Goal: Task Accomplishment & Management: Manage account settings

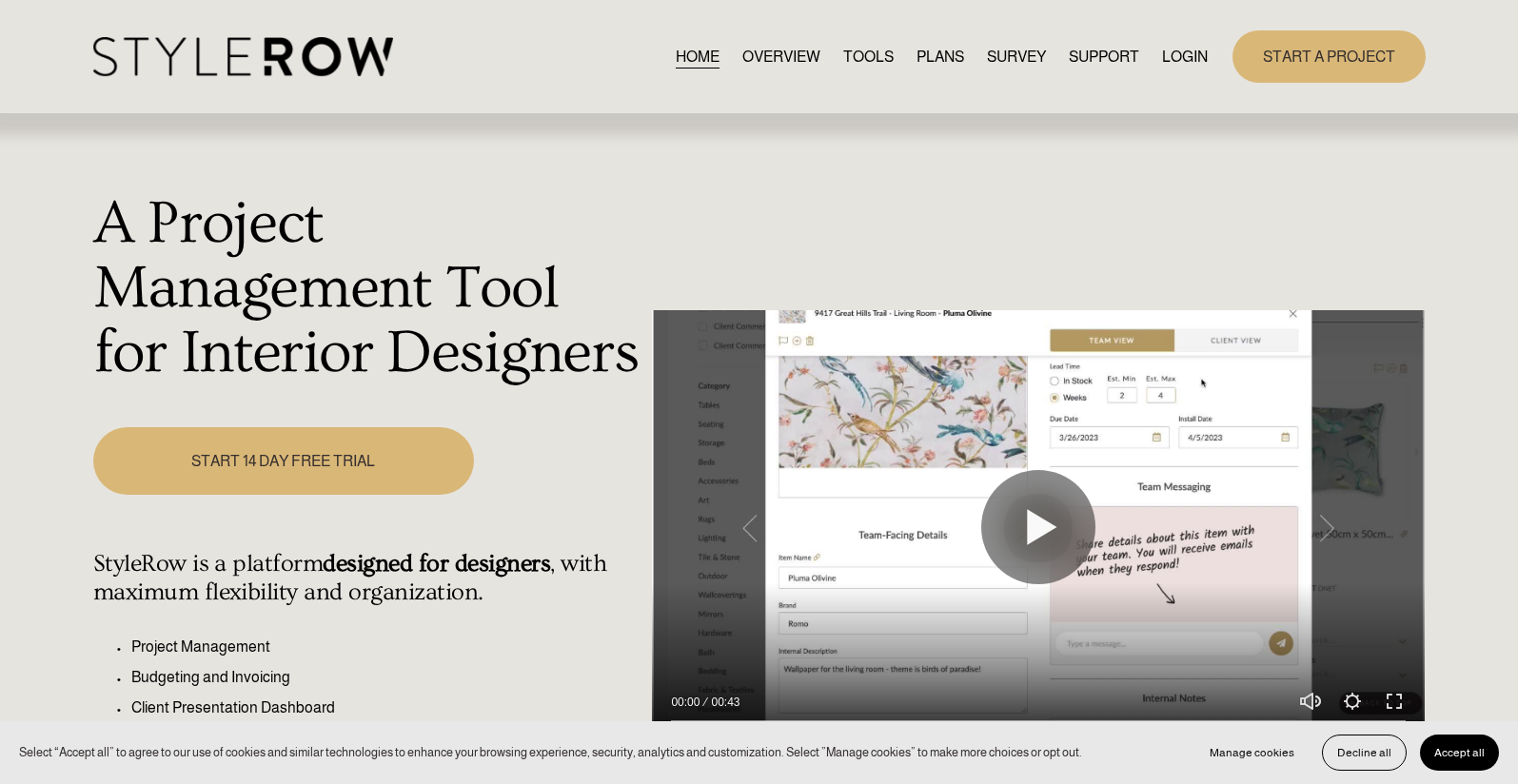
click at [1180, 57] on link "LOGIN" at bounding box center [1185, 56] width 46 height 26
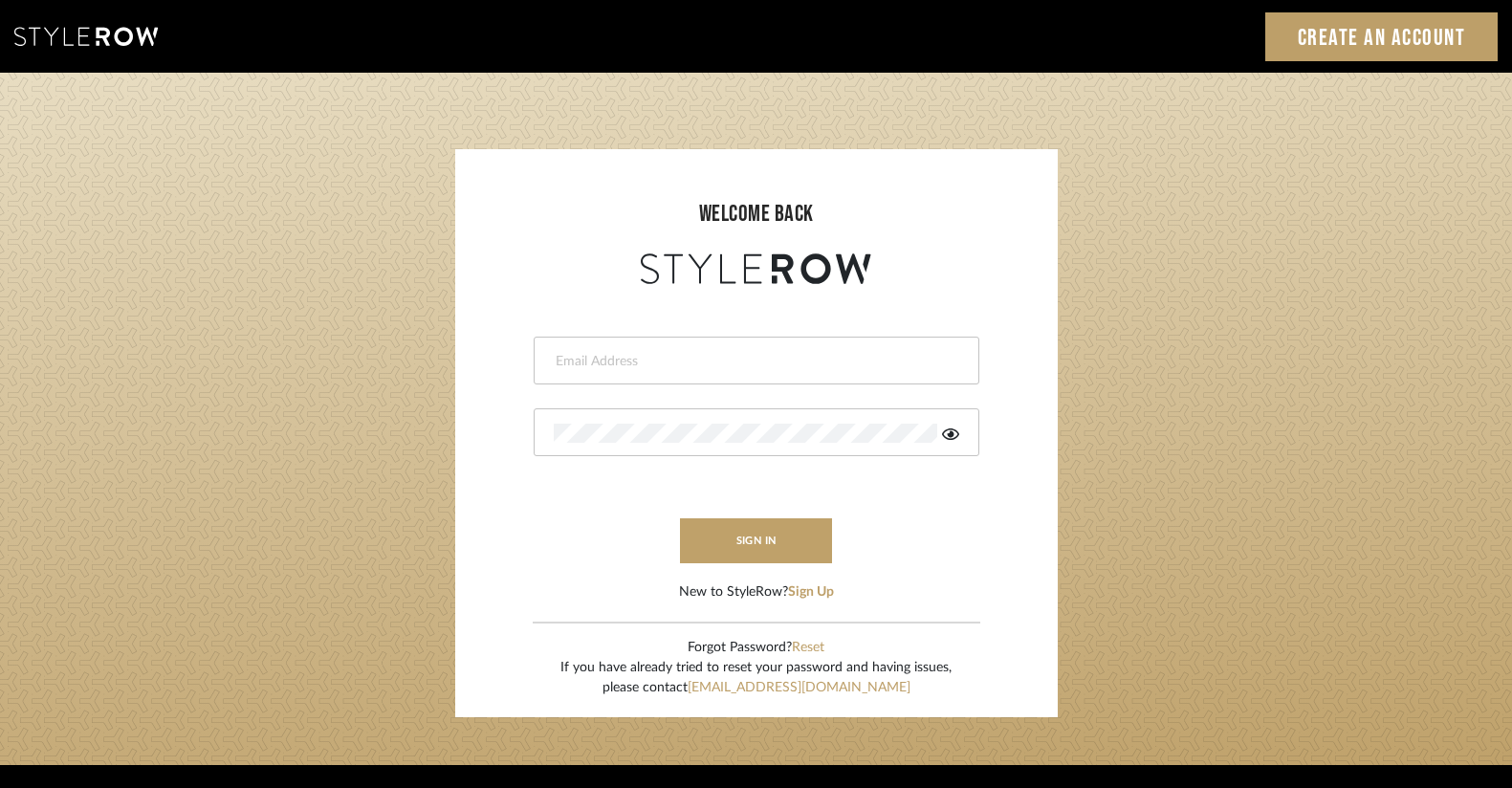
click at [634, 358] on input "email" at bounding box center [754, 361] width 401 height 19
type input "ac@cerusedesign.com"
click at [745, 551] on button "sign in" at bounding box center [757, 540] width 153 height 45
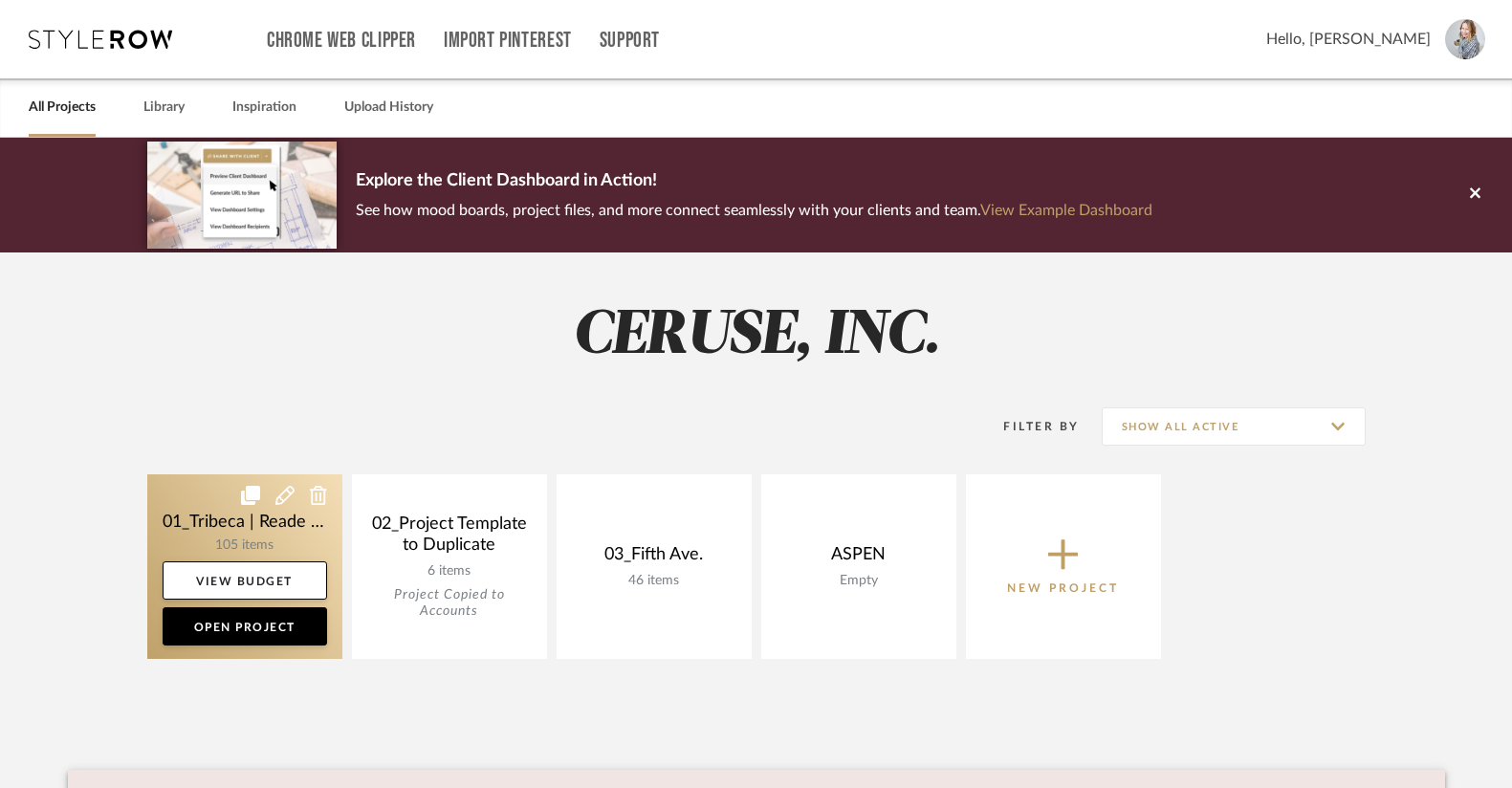
click at [219, 518] on link at bounding box center [245, 567] width 195 height 185
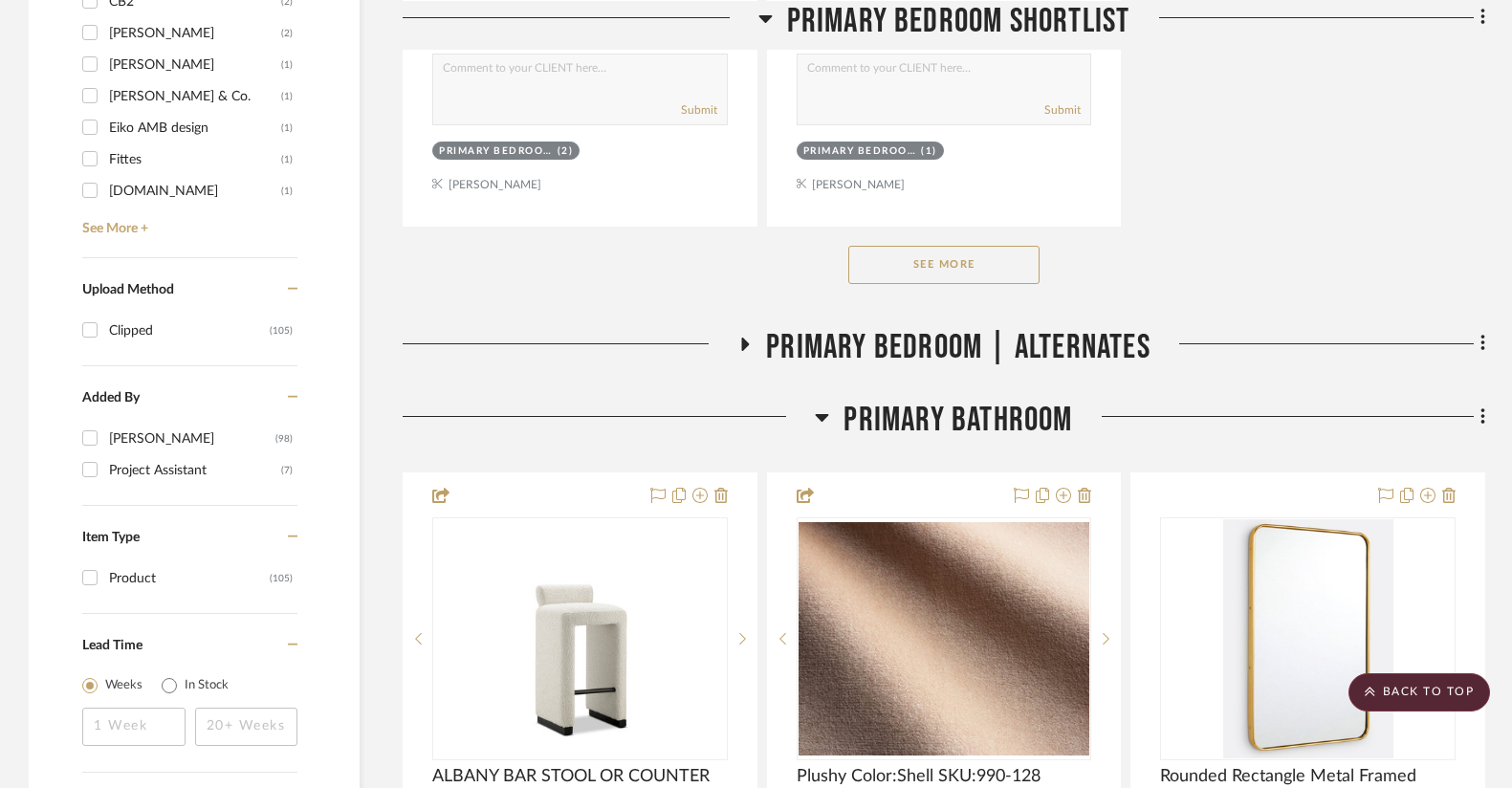
scroll to position [2861, 0]
click at [917, 266] on button "See More" at bounding box center [944, 267] width 191 height 38
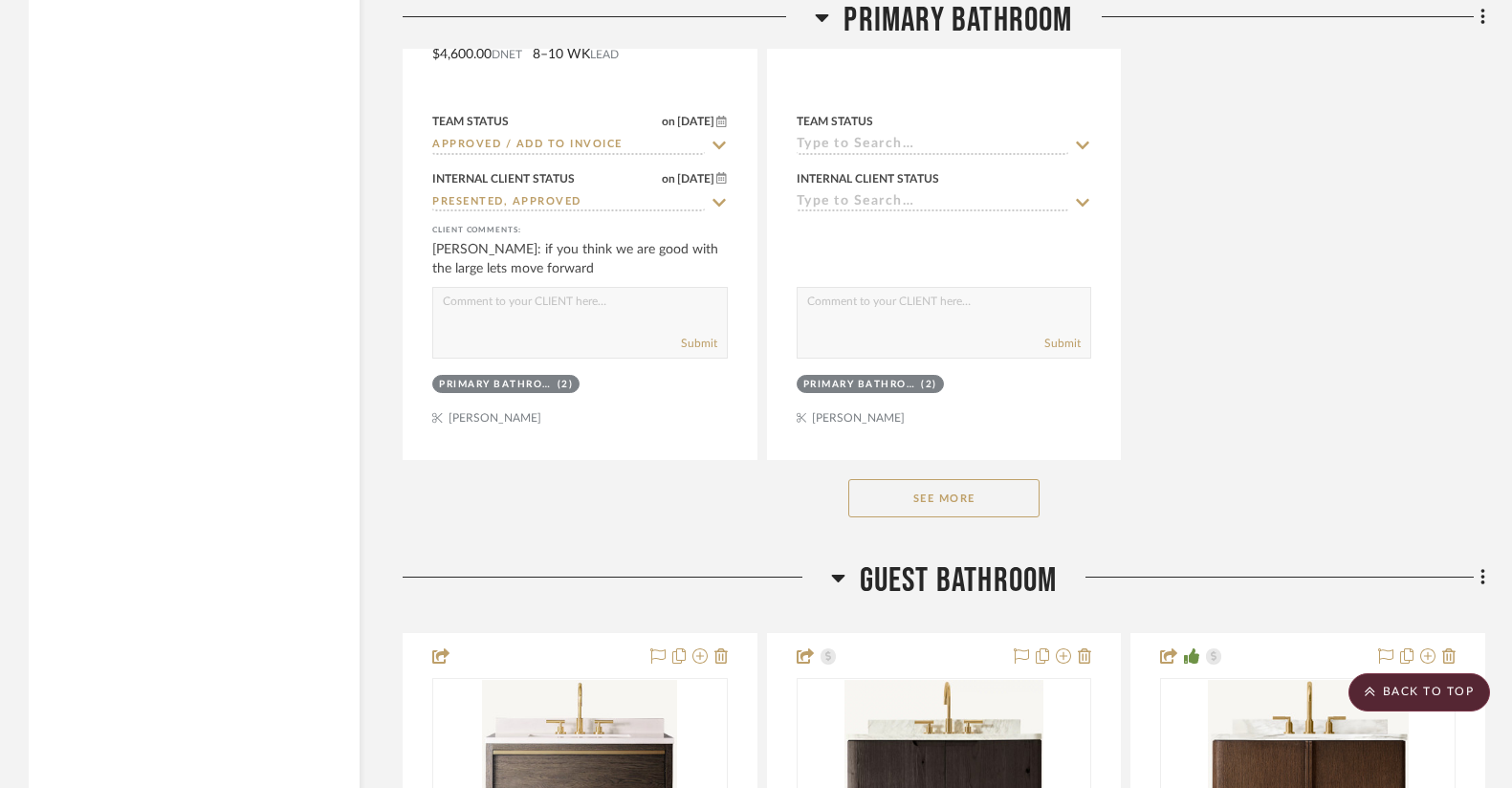
scroll to position [7140, 0]
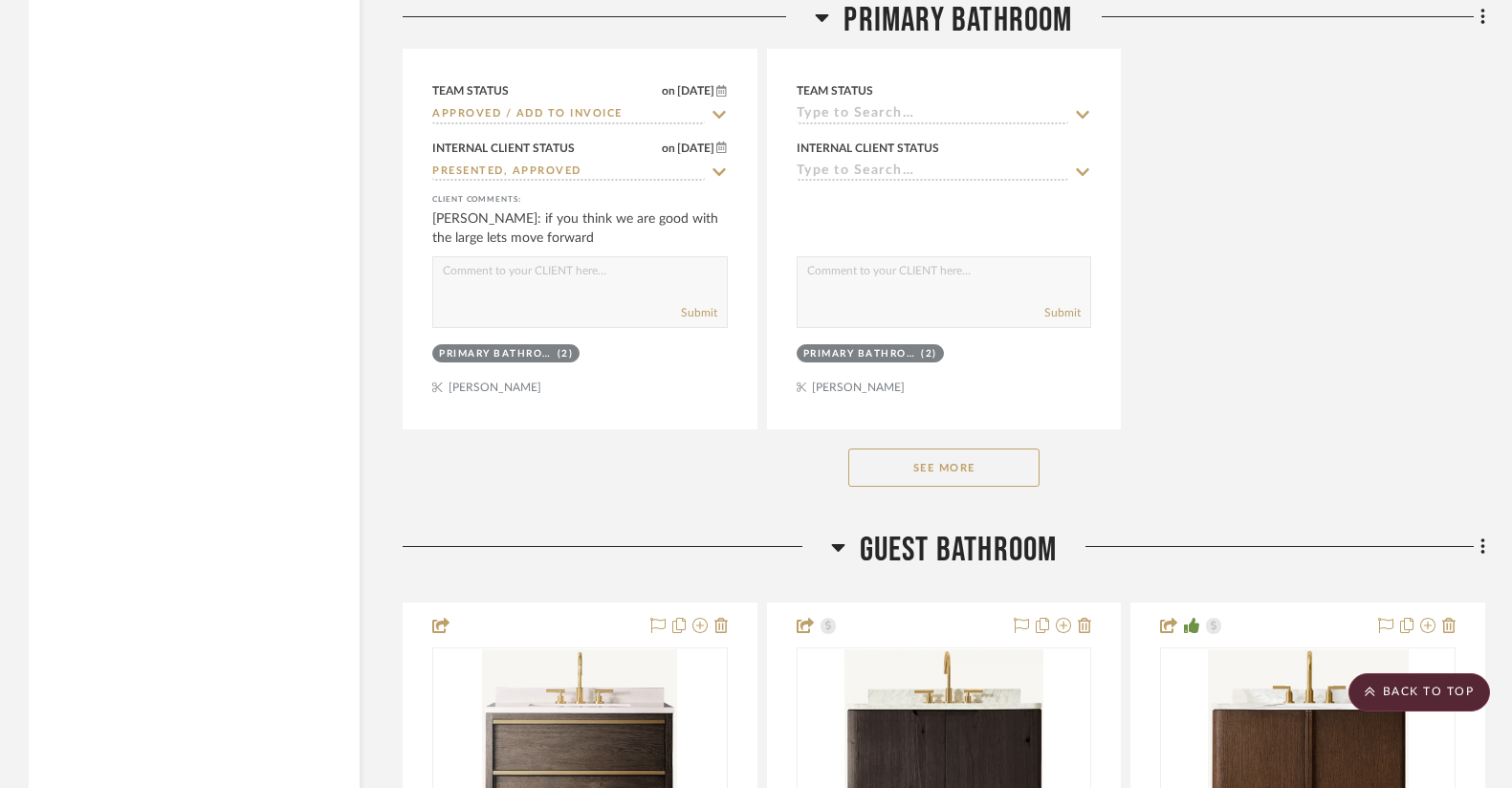
click at [886, 459] on button "See More" at bounding box center [944, 468] width 191 height 38
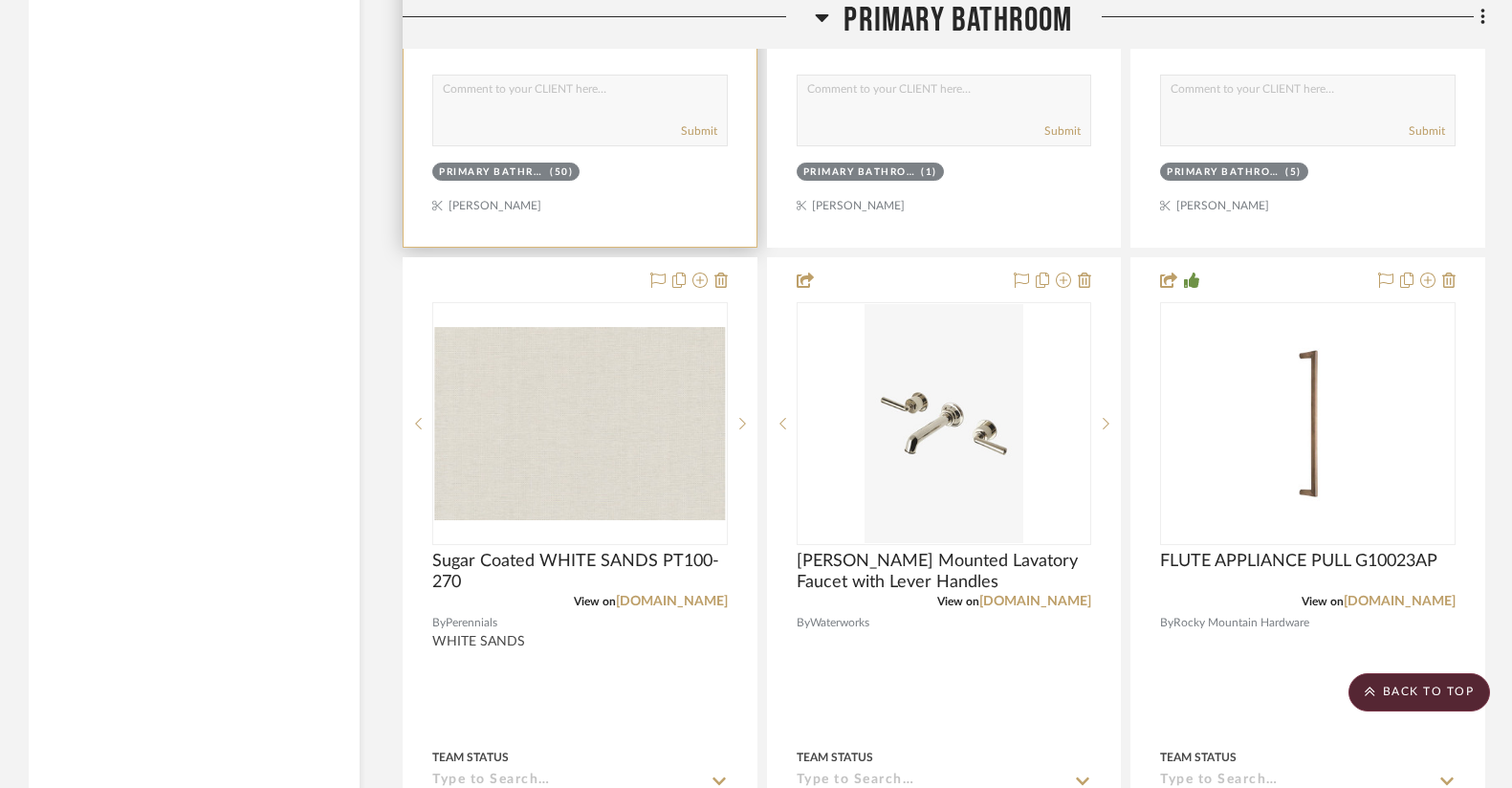
scroll to position [8177, 0]
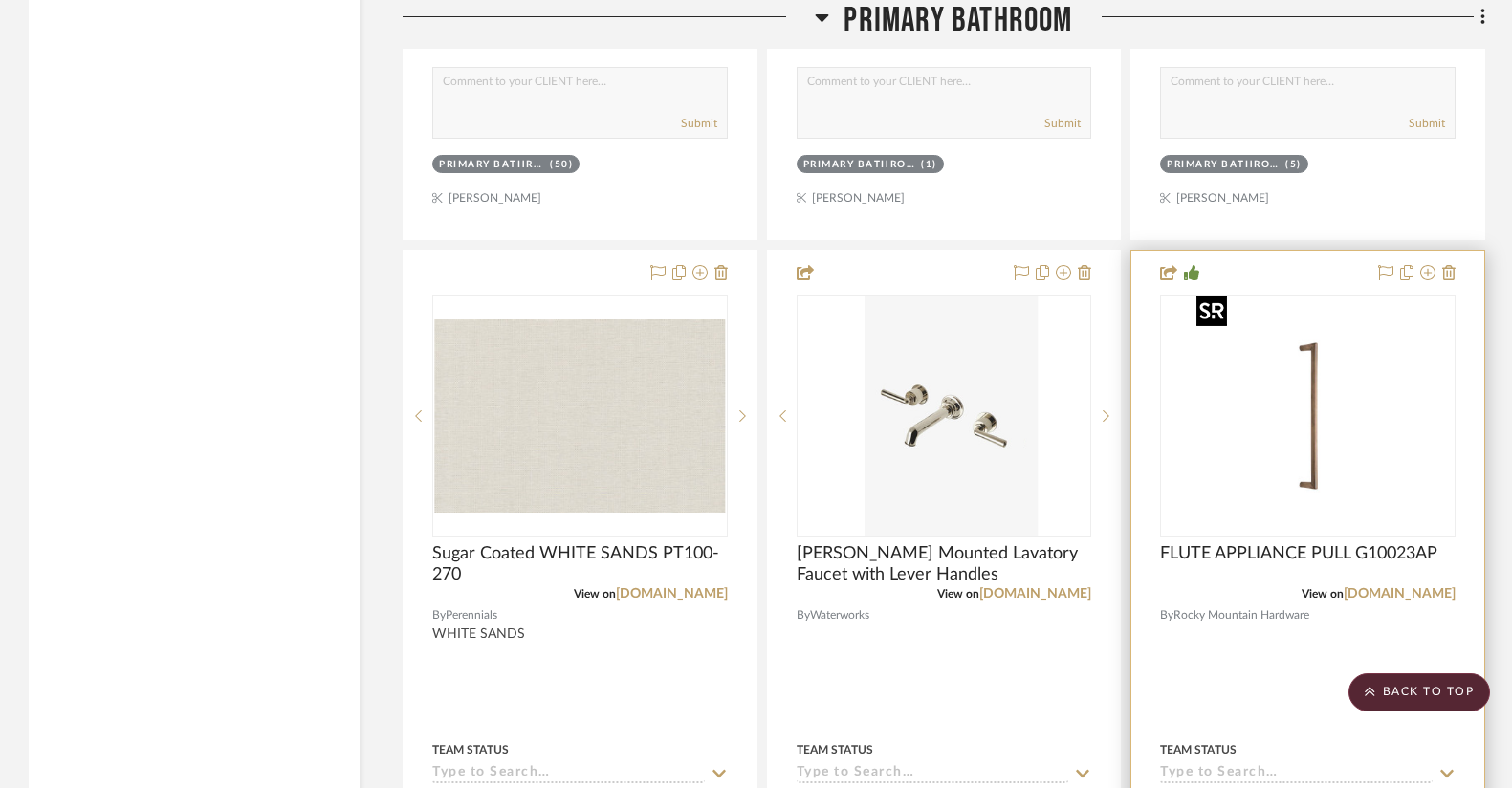
click at [1371, 494] on div at bounding box center [1307, 416] width 295 height 243
click at [1322, 543] on span "FLUTE APPLIANCE PULL G10023AP" at bounding box center [1298, 553] width 278 height 21
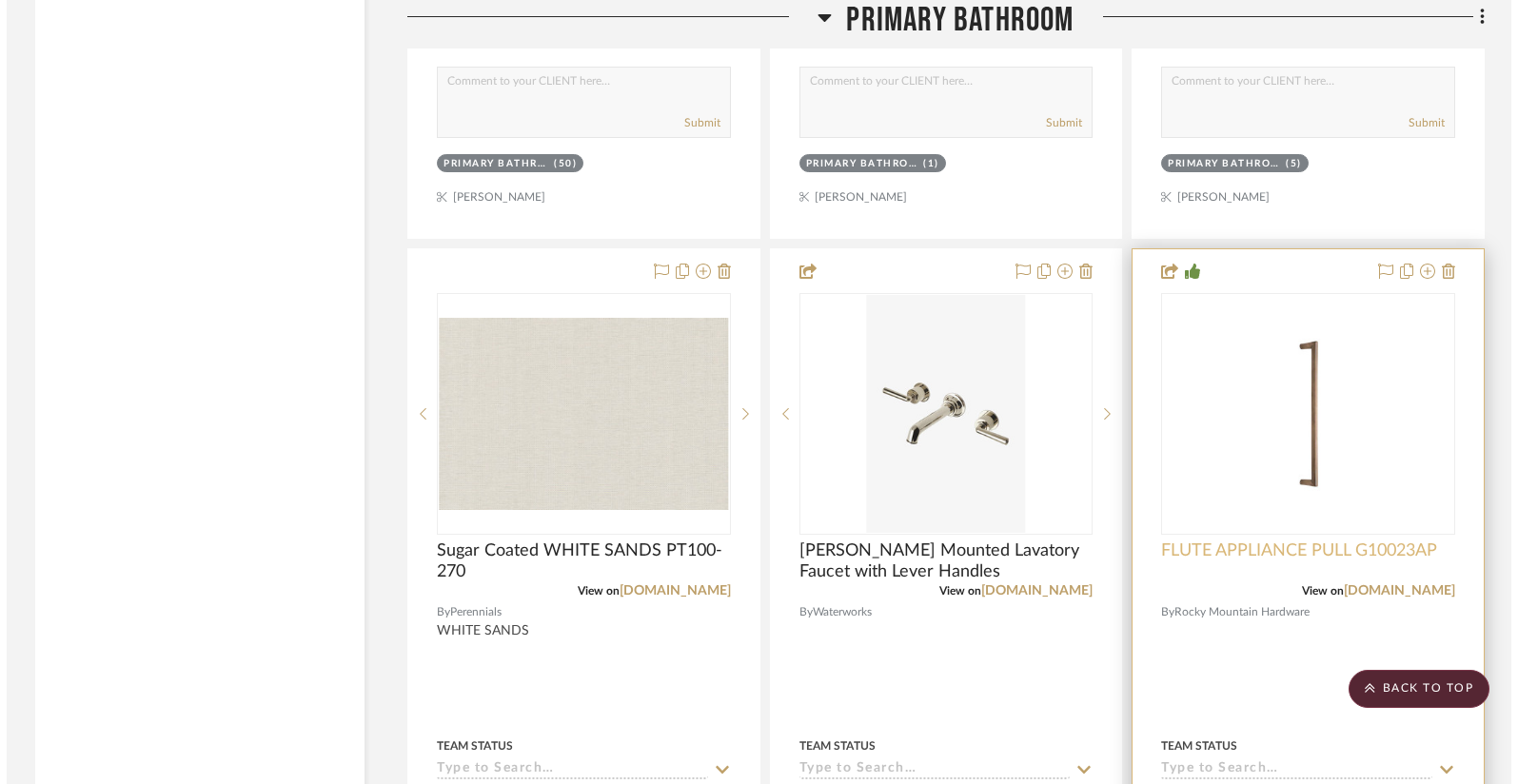
scroll to position [0, 0]
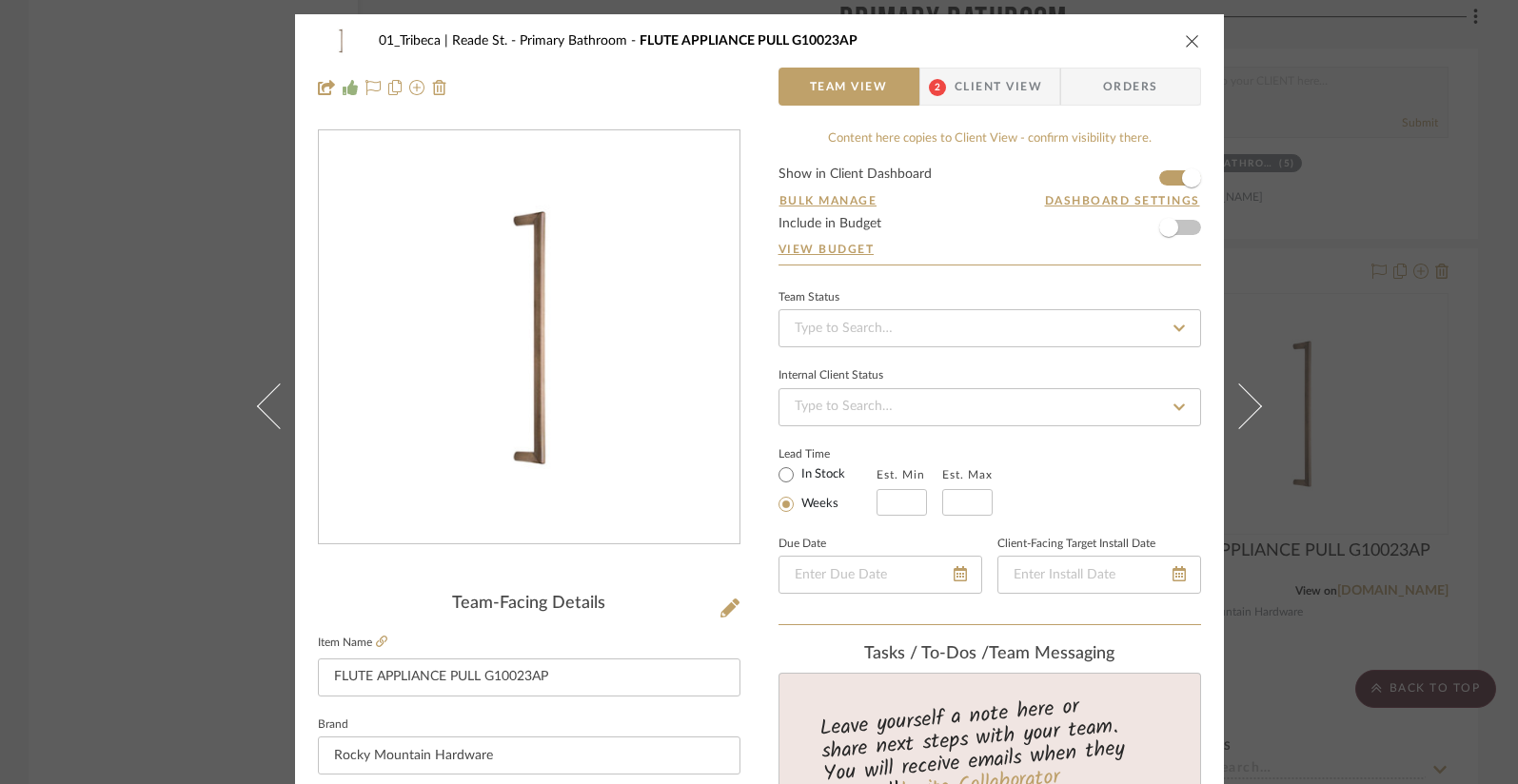
click at [971, 82] on span "Client View" at bounding box center [998, 86] width 87 height 38
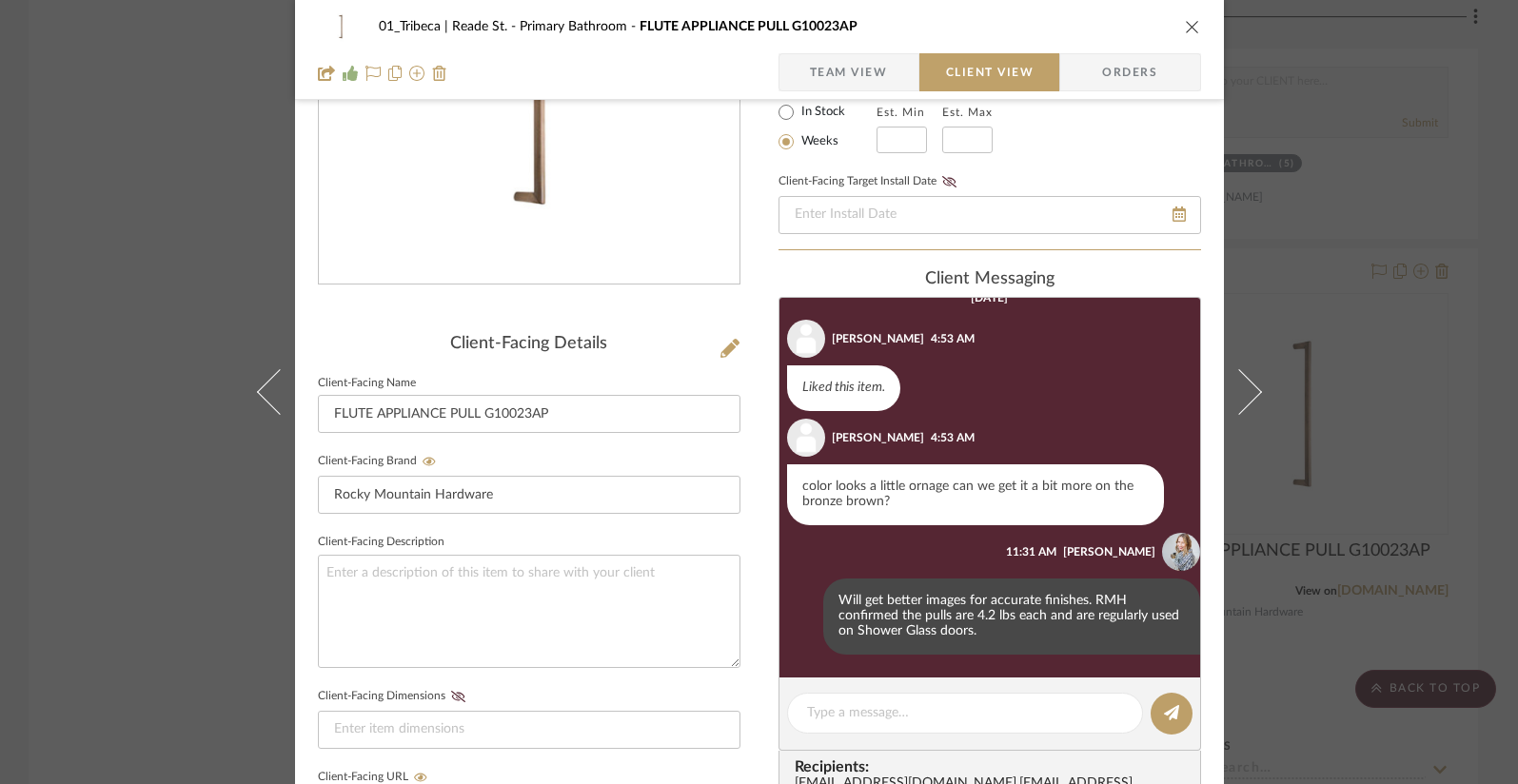
scroll to position [283, 0]
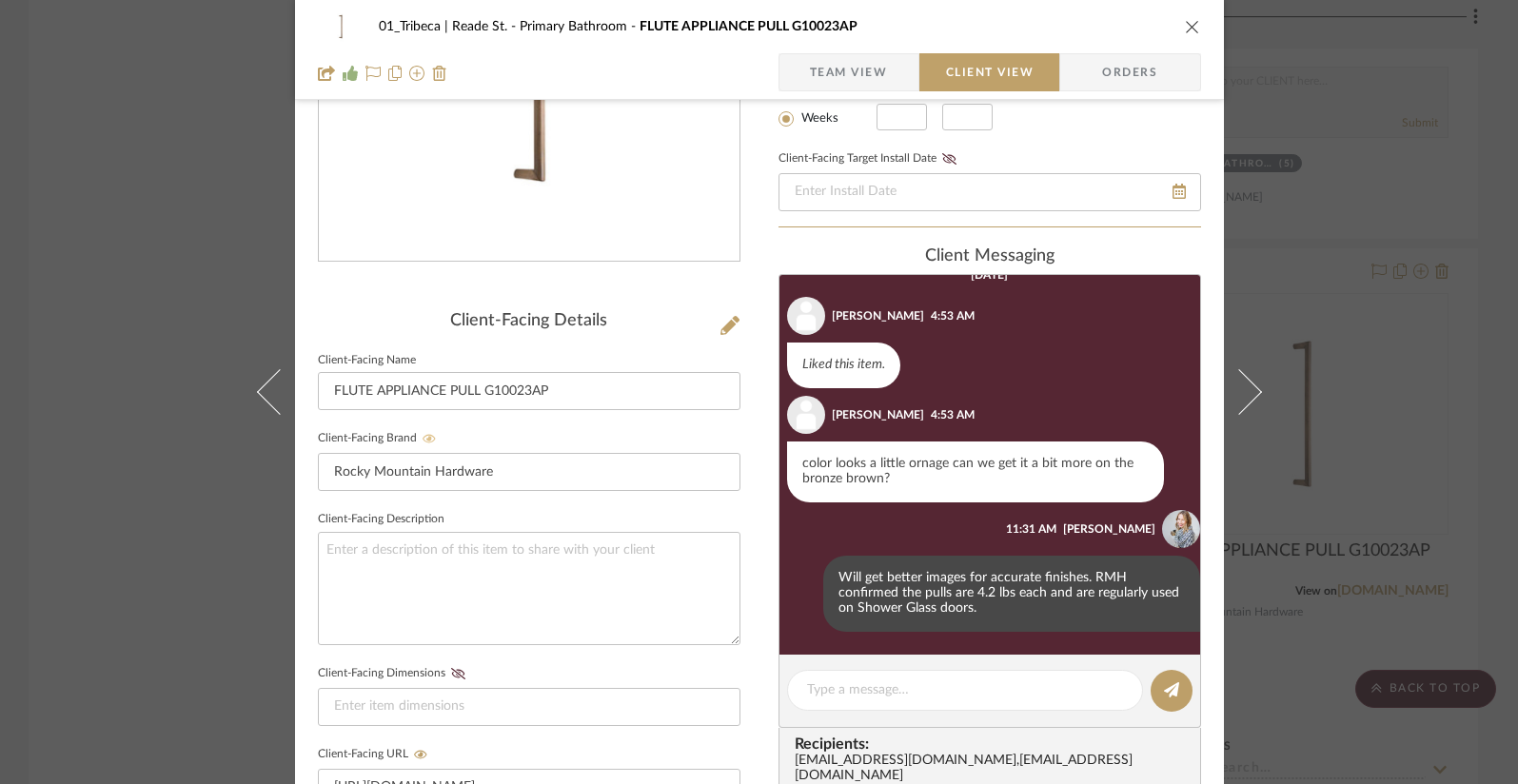
click at [423, 440] on icon at bounding box center [429, 438] width 13 height 9
click at [422, 440] on icon at bounding box center [429, 439] width 14 height 12
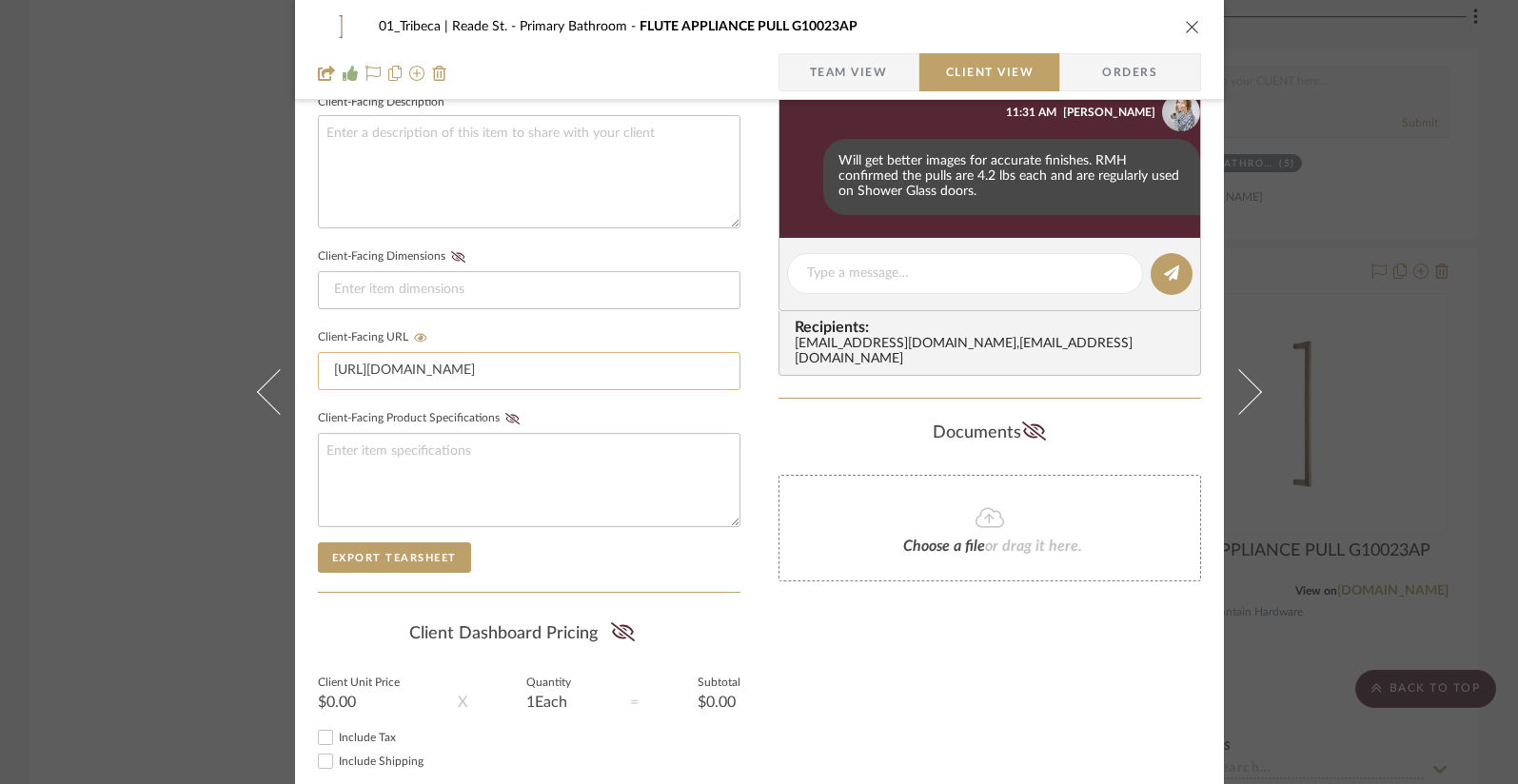
scroll to position [814, 0]
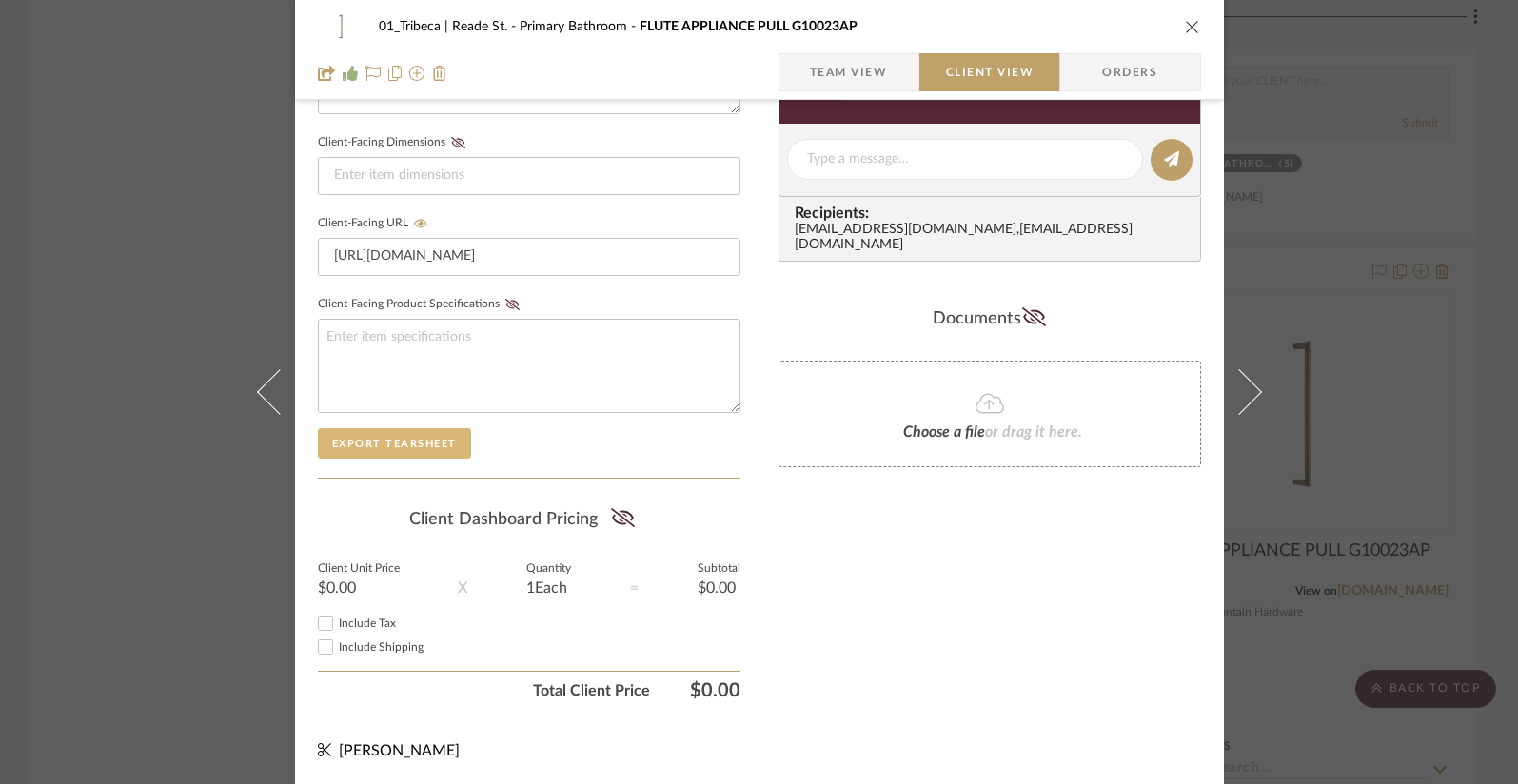
drag, startPoint x: 362, startPoint y: 439, endPoint x: 377, endPoint y: 436, distance: 15.3
click at [362, 439] on button "Export Tearsheet" at bounding box center [394, 443] width 153 height 31
